Goal: Task Accomplishment & Management: Manage account settings

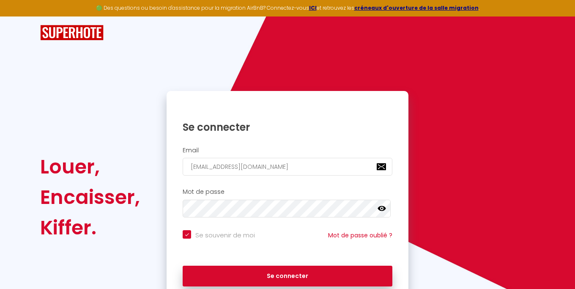
click at [300, 257] on div "Se souvenir de moi Mot de passe oublié ?" at bounding box center [287, 241] width 242 height 31
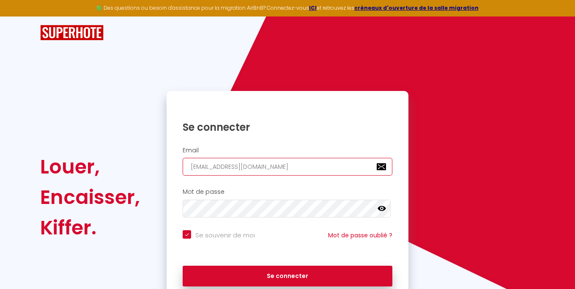
drag, startPoint x: 202, startPoint y: 164, endPoint x: 140, endPoint y: 163, distance: 61.3
click at [183, 163] on input "[EMAIL_ADDRESS][DOMAIN_NAME]" at bounding box center [288, 167] width 210 height 18
click at [281, 169] on input "[EMAIL_ADDRESS][DOMAIN_NAME]" at bounding box center [288, 167] width 210 height 18
drag, startPoint x: 294, startPoint y: 170, endPoint x: 145, endPoint y: 169, distance: 149.2
click at [183, 169] on input "[EMAIL_ADDRESS][DOMAIN_NAME]" at bounding box center [288, 167] width 210 height 18
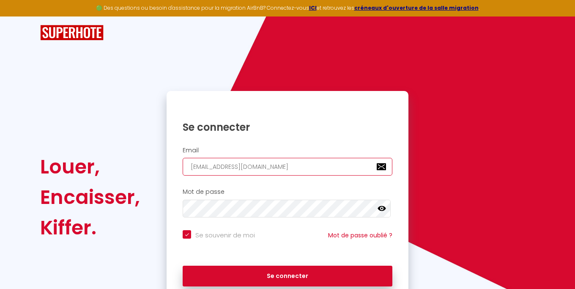
paste input "[PERSON_NAME][EMAIL_ADDRESS][DOMAIN_NAME]"
type input "[PERSON_NAME][EMAIL_ADDRESS][DOMAIN_NAME]"
checkbox input "true"
type input "[PERSON_NAME][EMAIL_ADDRESS][DOMAIN_NAME]"
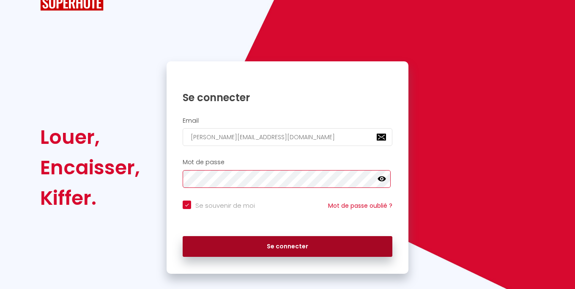
scroll to position [32, 0]
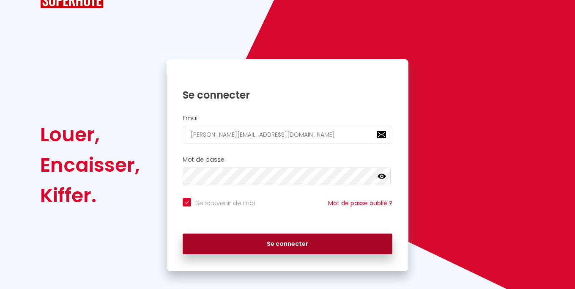
click at [266, 253] on button "Se connecter" at bounding box center [288, 243] width 210 height 21
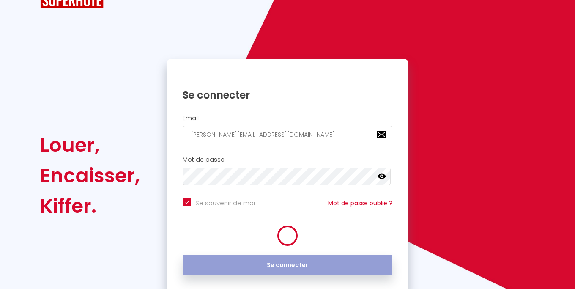
checkbox input "true"
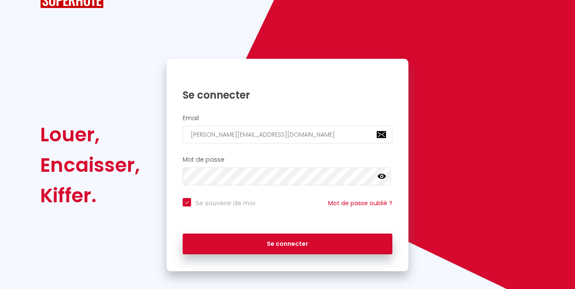
click at [502, 49] on div "Louer, Encaisser, Kiffer. Se connecter Email [PERSON_NAME][EMAIL_ADDRESS][DOMAI…" at bounding box center [287, 127] width 494 height 286
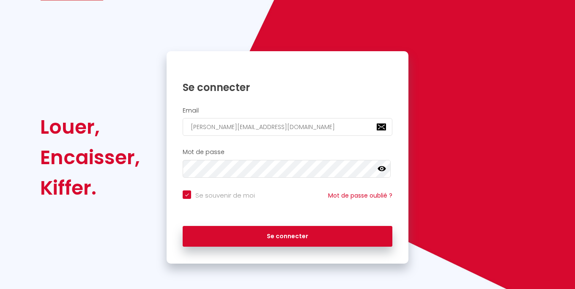
scroll to position [46, 0]
